Goal: Transaction & Acquisition: Purchase product/service

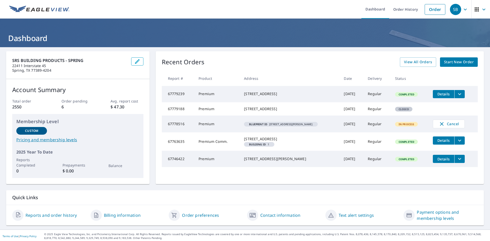
click at [454, 60] on span "Start New Order" at bounding box center [459, 62] width 30 height 6
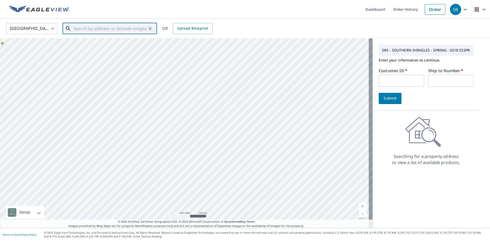
click at [75, 27] on input "text" at bounding box center [110, 28] width 73 height 14
paste input "[STREET_ADDRESS]"
click at [105, 47] on p "[GEOGRAPHIC_DATA]" at bounding box center [113, 48] width 80 height 5
type input "[STREET_ADDRESS]"
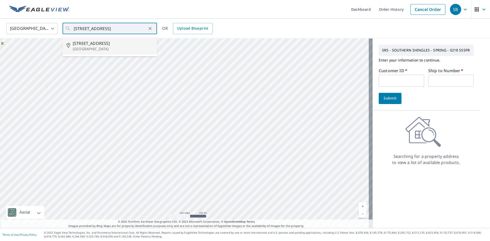
scroll to position [0, 0]
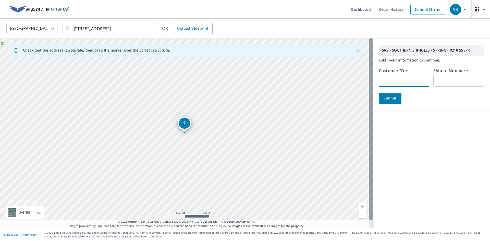
click at [380, 81] on input "text" at bounding box center [403, 81] width 50 height 12
type input "hel218"
click at [436, 82] on input "text" at bounding box center [458, 81] width 50 height 12
type input "1"
click at [385, 97] on span "Submit" at bounding box center [389, 98] width 15 height 6
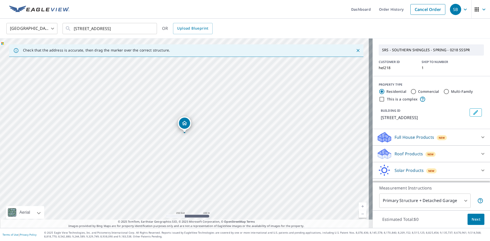
scroll to position [28, 0]
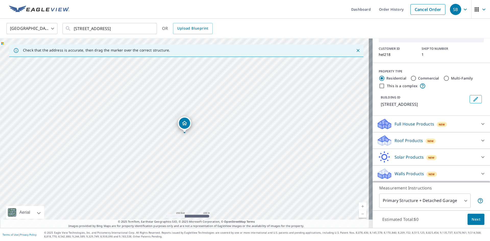
click at [479, 140] on icon at bounding box center [482, 140] width 6 height 6
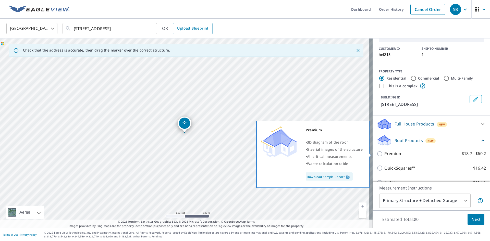
click at [392, 154] on p "Premium" at bounding box center [393, 153] width 18 height 6
click at [384, 154] on input "Premium $18.7 - $60.2" at bounding box center [380, 154] width 8 height 6
checkbox input "true"
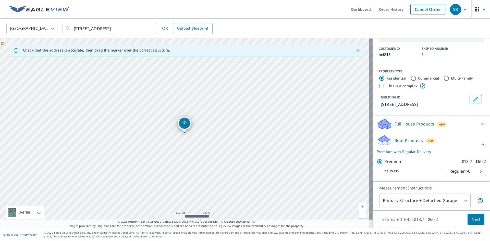
click at [471, 218] on span "Next" at bounding box center [475, 219] width 9 height 6
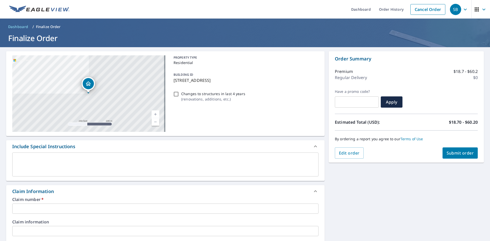
drag, startPoint x: 200, startPoint y: 79, endPoint x: 233, endPoint y: 84, distance: 32.9
click at [201, 79] on p "[STREET_ADDRESS]" at bounding box center [244, 80] width 143 height 6
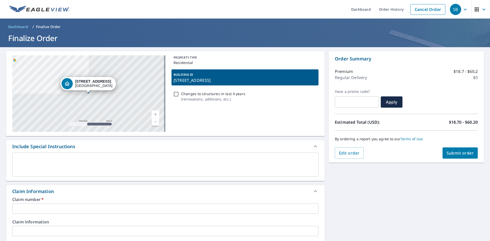
click at [248, 82] on p "[STREET_ADDRESS]" at bounding box center [244, 80] width 143 height 6
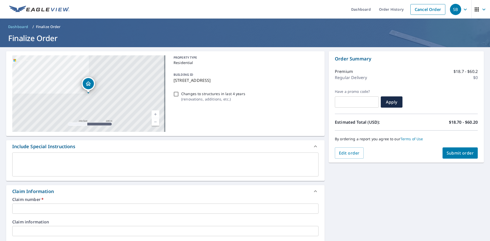
drag, startPoint x: 249, startPoint y: 81, endPoint x: 169, endPoint y: 83, distance: 80.3
click at [169, 83] on div "[STREET_ADDRESS] A standard road map Aerial A detailed look from above Labels L…" at bounding box center [165, 93] width 318 height 85
checkbox input "true"
copy p "[STREET_ADDRESS]"
click at [22, 207] on input "text" at bounding box center [165, 208] width 306 height 10
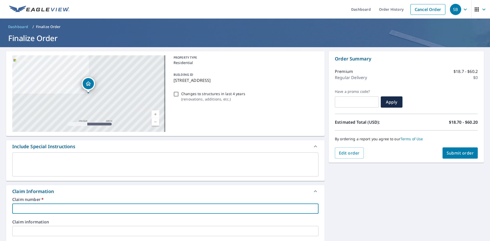
paste input "[STREET_ADDRESS]"
type input "[STREET_ADDRESS]"
checkbox input "true"
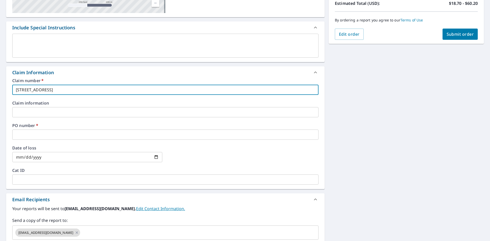
scroll to position [127, 0]
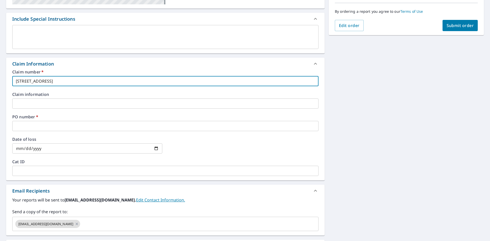
type input "[STREET_ADDRESS]"
click at [35, 123] on input "text" at bounding box center [165, 126] width 306 height 10
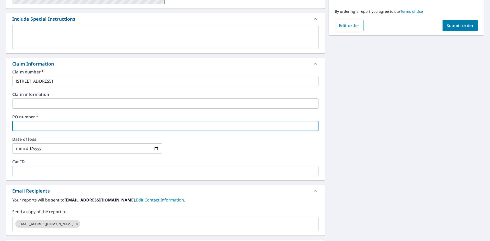
paste input "[STREET_ADDRESS]"
type input "[STREET_ADDRESS]"
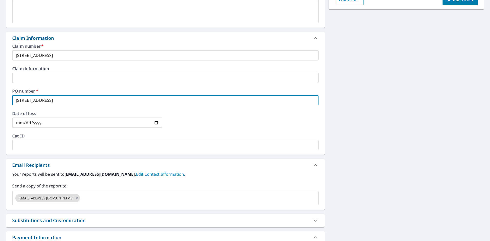
scroll to position [193, 0]
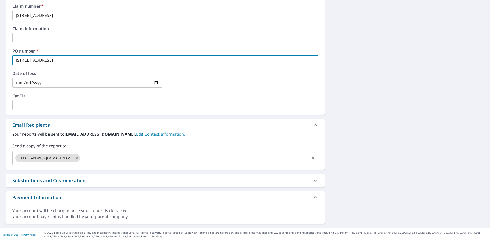
click at [78, 159] on icon at bounding box center [77, 158] width 2 height 2
checkbox input "true"
type input "[STREET_ADDRESS]"
click at [81, 160] on input "text" at bounding box center [162, 158] width 294 height 10
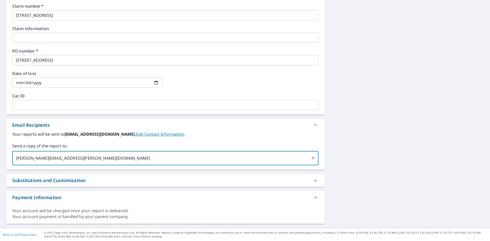
click at [105, 161] on input "[PERSON_NAME][EMAIL_ADDRESS][PERSON_NAME][DOMAIN_NAME]" at bounding box center [162, 158] width 294 height 10
type input "[PERSON_NAME][EMAIL_ADDRESS][PERSON_NAME][DOMAIN_NAME]"
checkbox input "true"
click at [107, 148] on label "Send a copy of the report to:" at bounding box center [165, 146] width 306 height 6
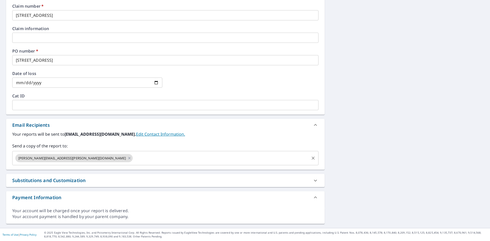
click at [133, 157] on input "text" at bounding box center [220, 158] width 175 height 10
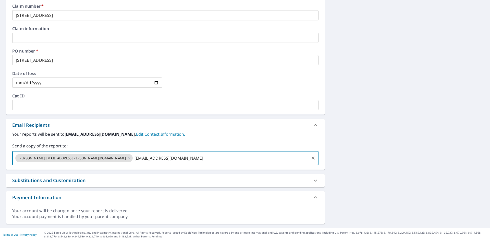
type input "[EMAIL_ADDRESS][DOMAIN_NAME]"
click at [195, 146] on label "Send a copy of the report to:" at bounding box center [165, 146] width 306 height 6
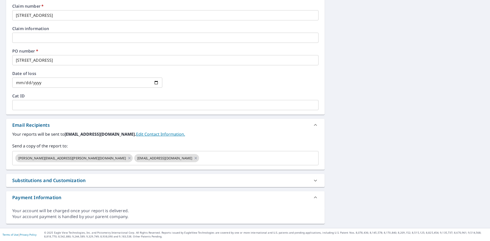
scroll to position [0, 0]
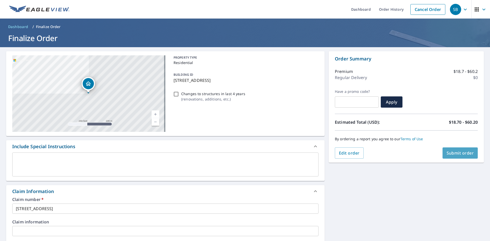
click at [456, 153] on span "Submit order" at bounding box center [459, 153] width 27 height 6
checkbox input "true"
